Goal: Find contact information: Find contact information

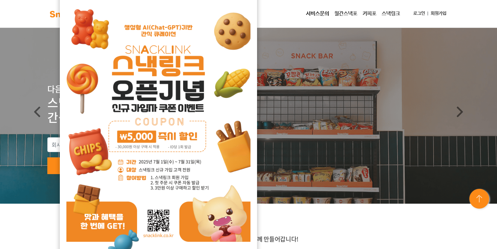
scroll to position [9, 0]
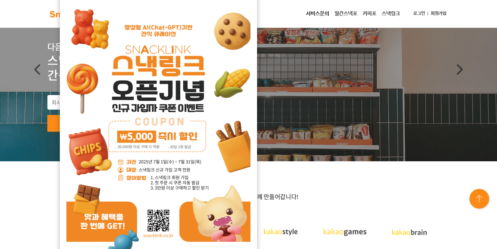
scroll to position [0, 0]
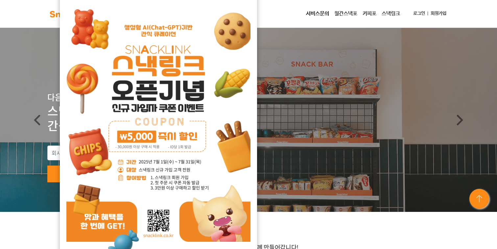
click at [331, 138] on div "소개서 받기 서비스 문의하기" at bounding box center [248, 175] width 497 height 90
click at [111, 154] on img at bounding box center [158, 130] width 184 height 260
click at [44, 153] on link "Previous" at bounding box center [37, 120] width 75 height 184
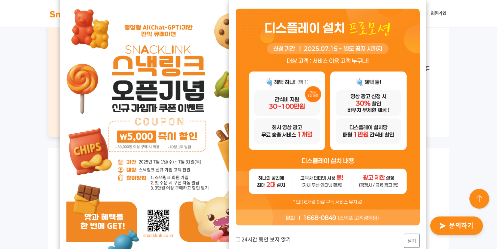
scroll to position [475, 0]
click at [412, 243] on button "닫기" at bounding box center [412, 241] width 16 height 14
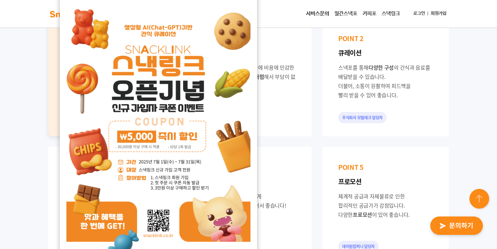
click at [292, 161] on div "POINT 4 다양한 상품 스낵포를 시작하고 간편하게 다양한 상품 을 접할 수 있어서 좋습니다! (주)지앤엠라이프 담당자" at bounding box center [248, 206] width 126 height 118
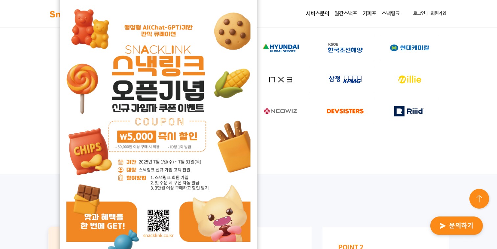
scroll to position [0, 0]
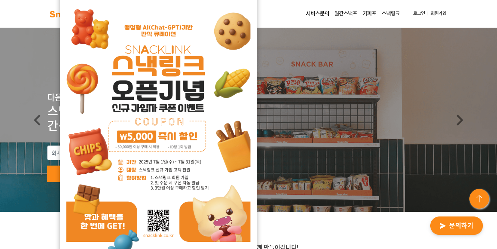
click at [166, 145] on img at bounding box center [158, 130] width 184 height 260
click at [167, 146] on img at bounding box center [158, 130] width 184 height 260
click at [317, 13] on link "서비스문의" at bounding box center [317, 13] width 28 height 13
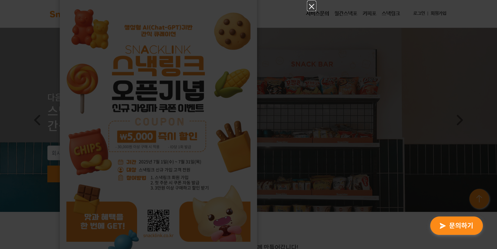
click at [312, 6] on icon "Close" at bounding box center [312, 7] width 8 height 8
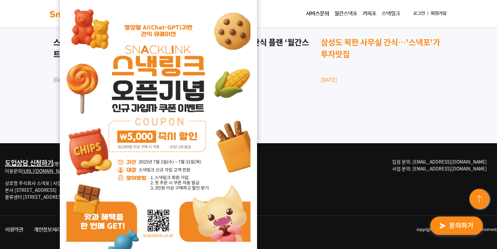
scroll to position [1826, 0]
